Goal: Check status: Check status

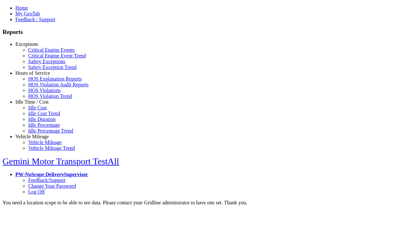
click at [37, 47] on link "Exceptions" at bounding box center [26, 43] width 23 height 5
click at [42, 64] on link "Safety Exceptions" at bounding box center [46, 61] width 37 height 5
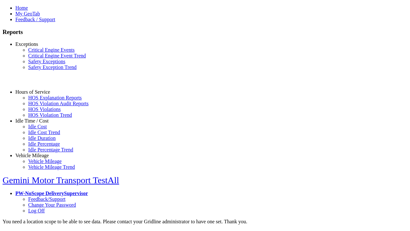
select select "**"
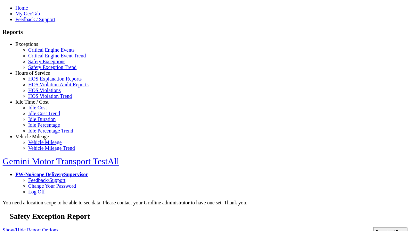
type input "**********"
